Goal: Transaction & Acquisition: Purchase product/service

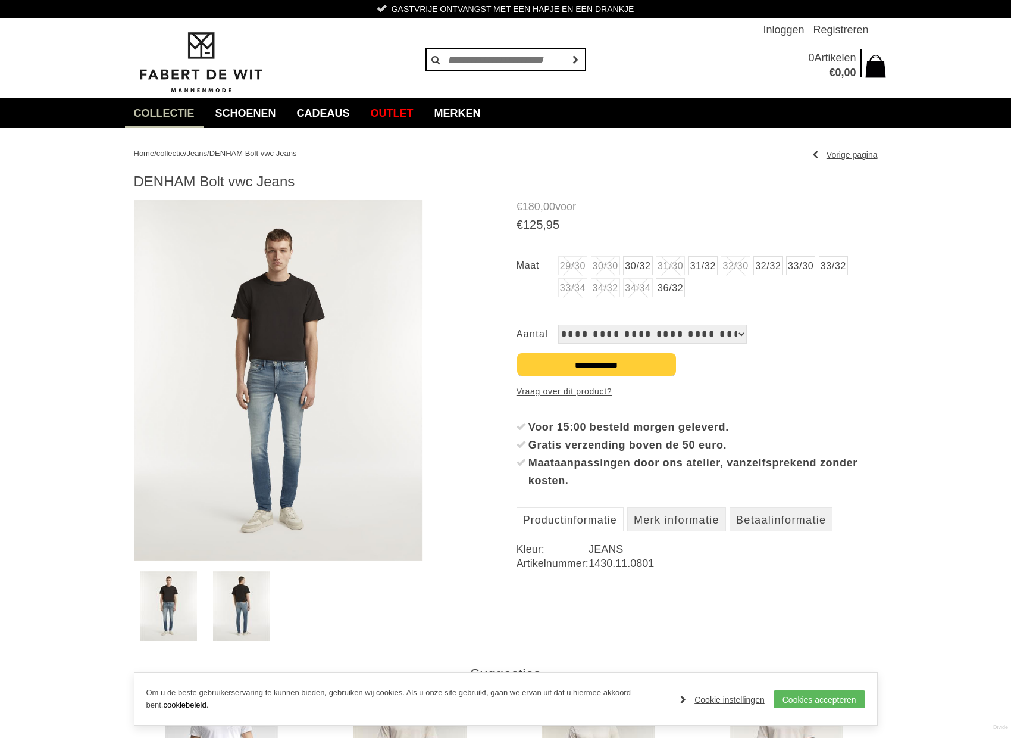
click at [298, 409] on img at bounding box center [278, 379] width 289 height 361
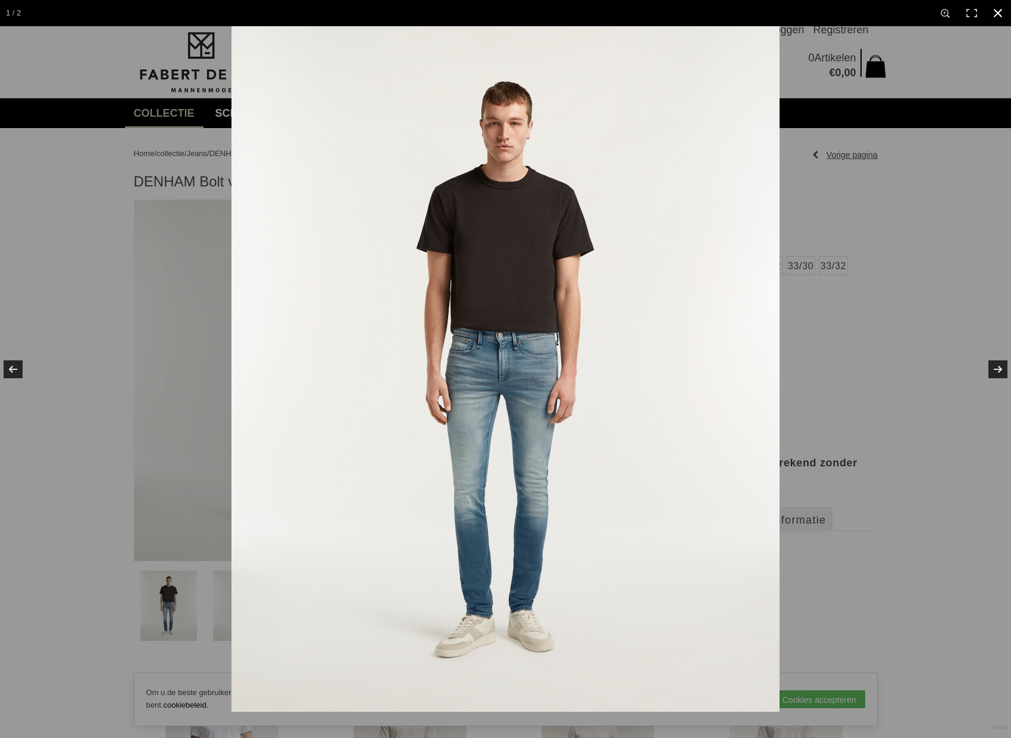
click at [865, 355] on div at bounding box center [737, 395] width 1011 height 738
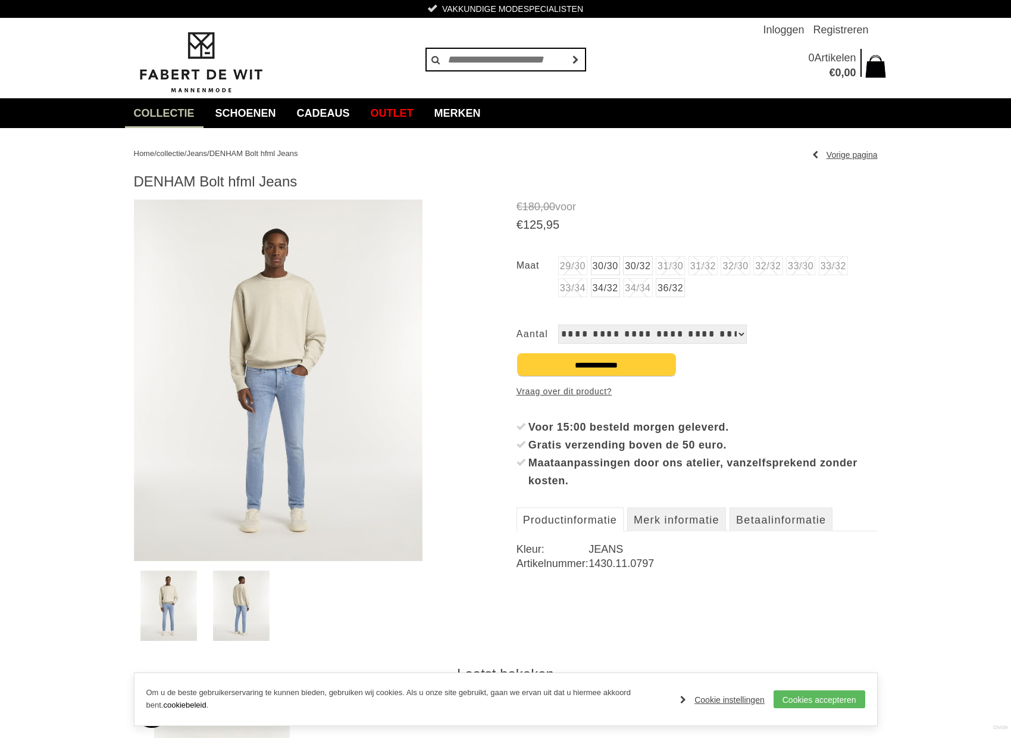
scroll to position [17, 0]
